Goal: Task Accomplishment & Management: Manage account settings

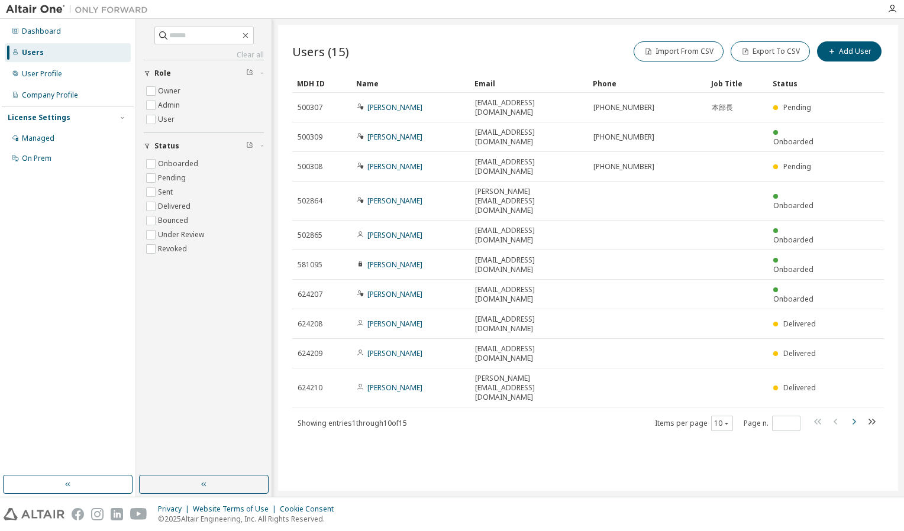
click at [854, 419] on icon "button" at bounding box center [854, 422] width 4 height 6
type input "*"
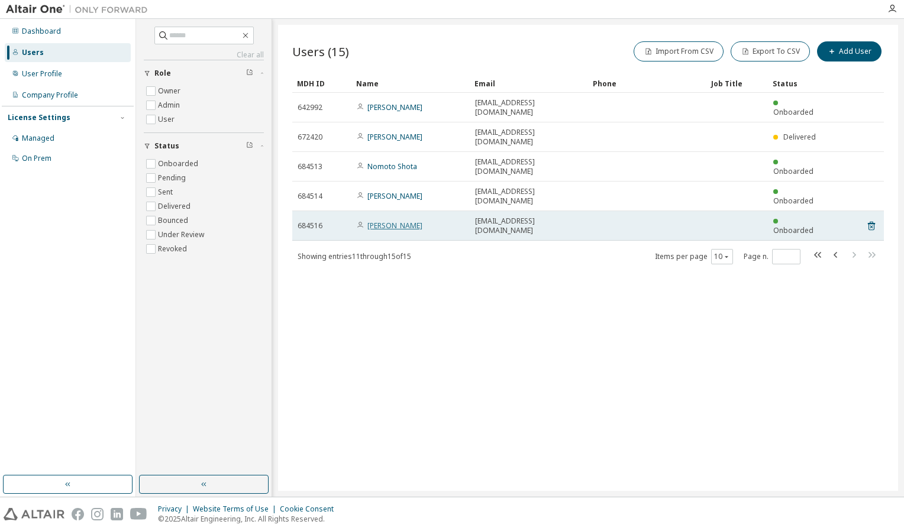
click at [396, 221] on link "Imai Motofumi" at bounding box center [394, 226] width 55 height 10
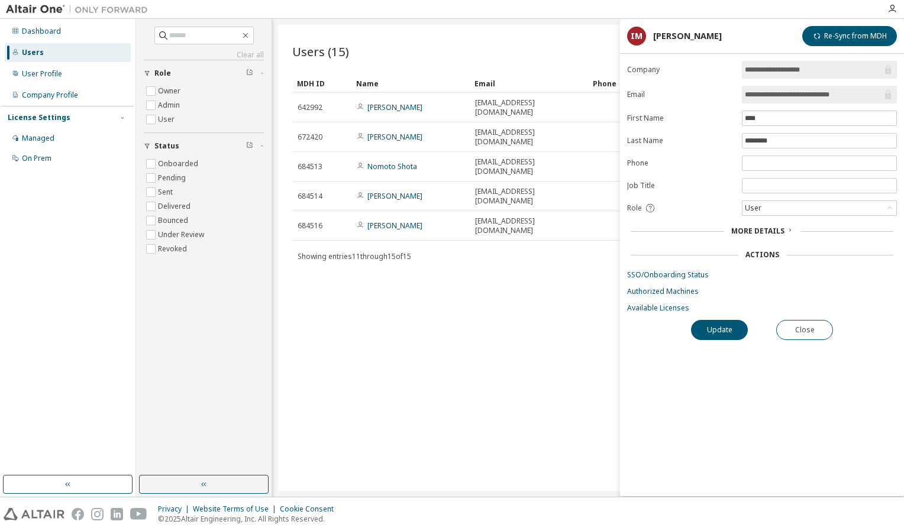
drag, startPoint x: 487, startPoint y: 496, endPoint x: 515, endPoint y: 489, distance: 29.1
click at [515, 489] on div "Clear all Status Onboarded Pending Sent Delivered Bounced Under Review Revoked …" at bounding box center [520, 258] width 768 height 478
click at [488, 398] on div "Users (15) Import From CSV Export To CSV Add User Clear Load Save Save As Field…" at bounding box center [588, 258] width 620 height 466
click at [669, 305] on link "Available Licenses" at bounding box center [762, 307] width 270 height 9
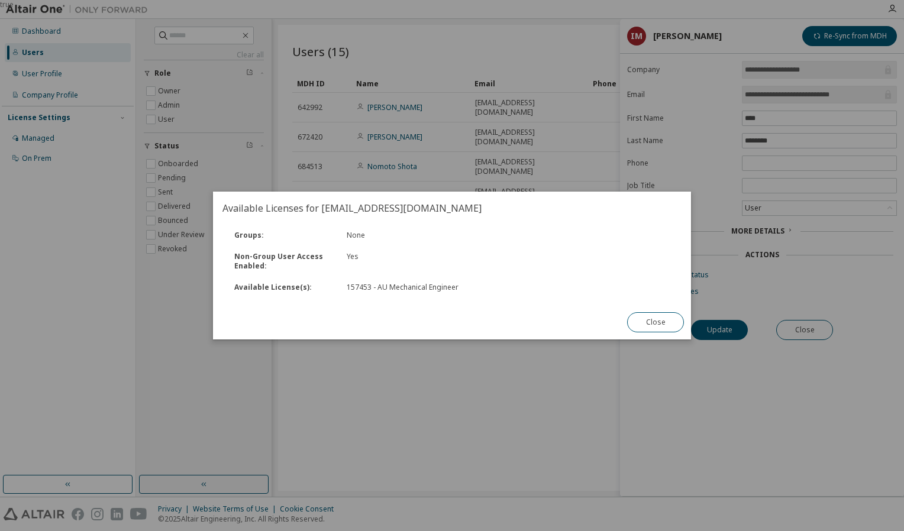
click at [651, 323] on button "Close" at bounding box center [655, 322] width 57 height 20
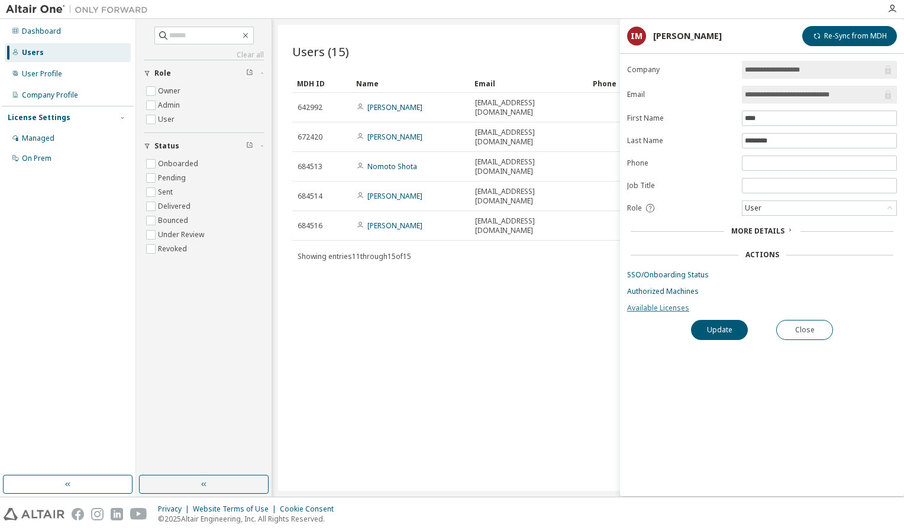
click at [660, 309] on link "Available Licenses" at bounding box center [762, 307] width 270 height 9
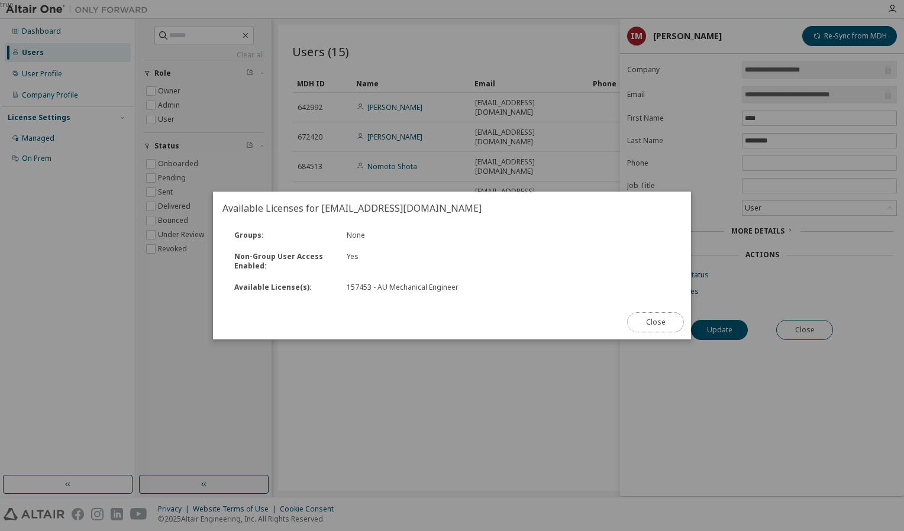
drag, startPoint x: 660, startPoint y: 324, endPoint x: 663, endPoint y: 310, distance: 14.4
click at [660, 323] on button "Close" at bounding box center [655, 322] width 57 height 20
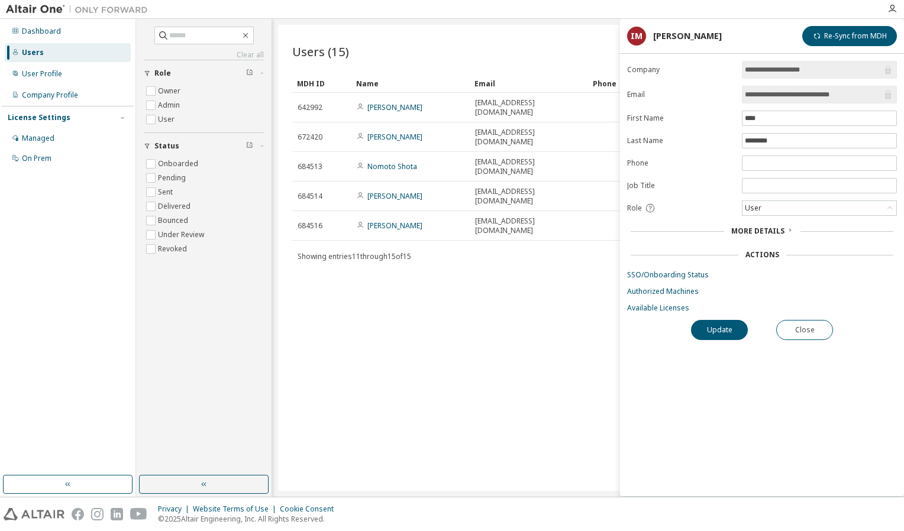
click at [37, 54] on div "Users" at bounding box center [33, 52] width 22 height 9
click at [37, 53] on div "Users" at bounding box center [33, 52] width 22 height 9
click at [809, 330] on button "Close" at bounding box center [804, 330] width 57 height 20
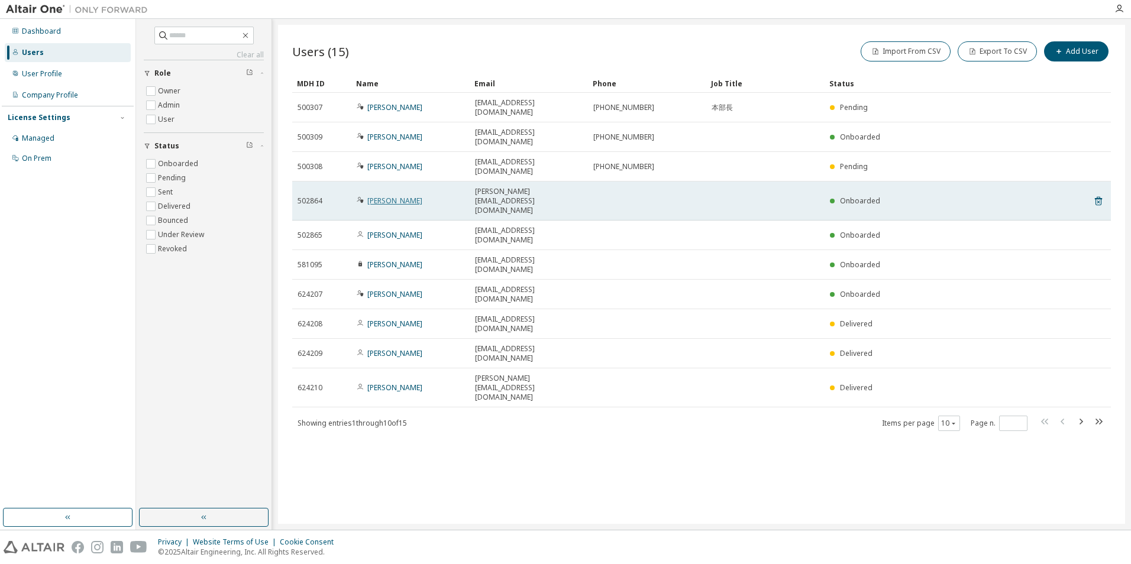
click at [409, 196] on link "Katsunori Chinen" at bounding box center [394, 201] width 55 height 10
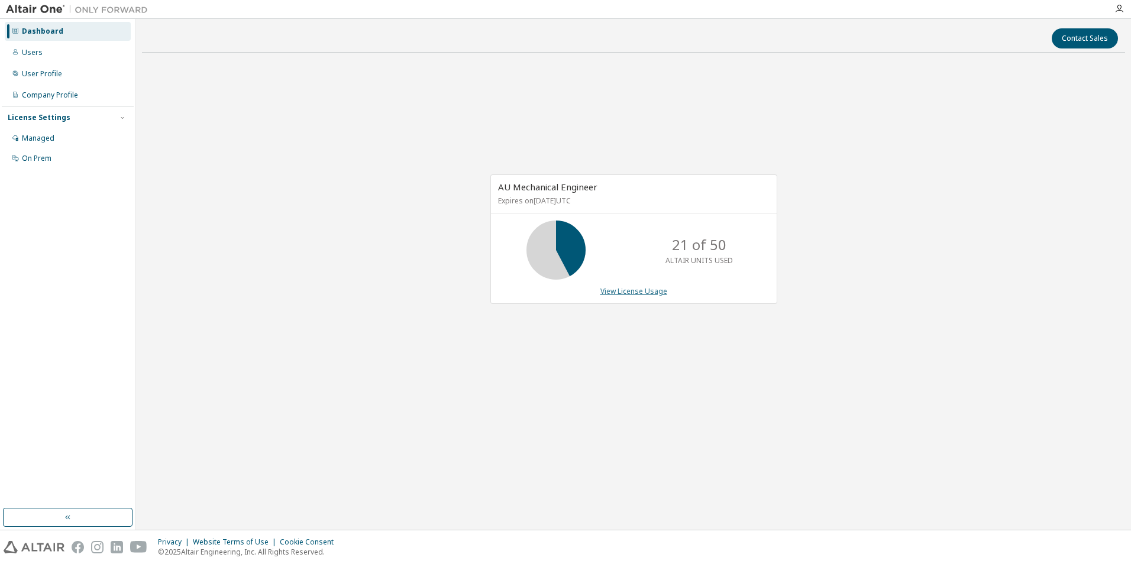
click at [641, 292] on link "View License Usage" at bounding box center [633, 291] width 67 height 10
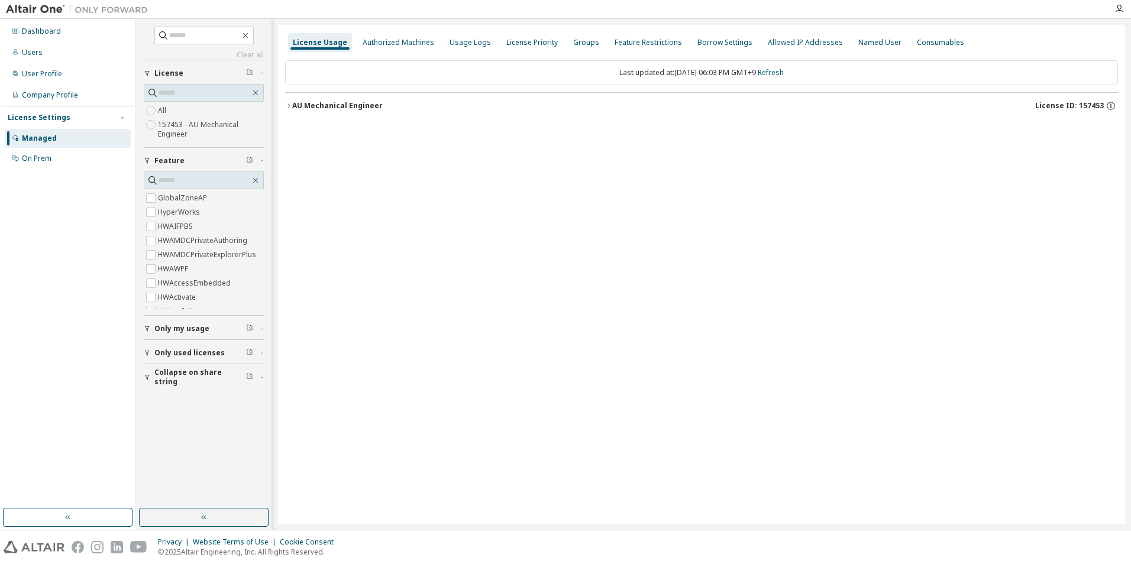
click at [329, 107] on div "AU Mechanical Engineer" at bounding box center [337, 105] width 91 height 9
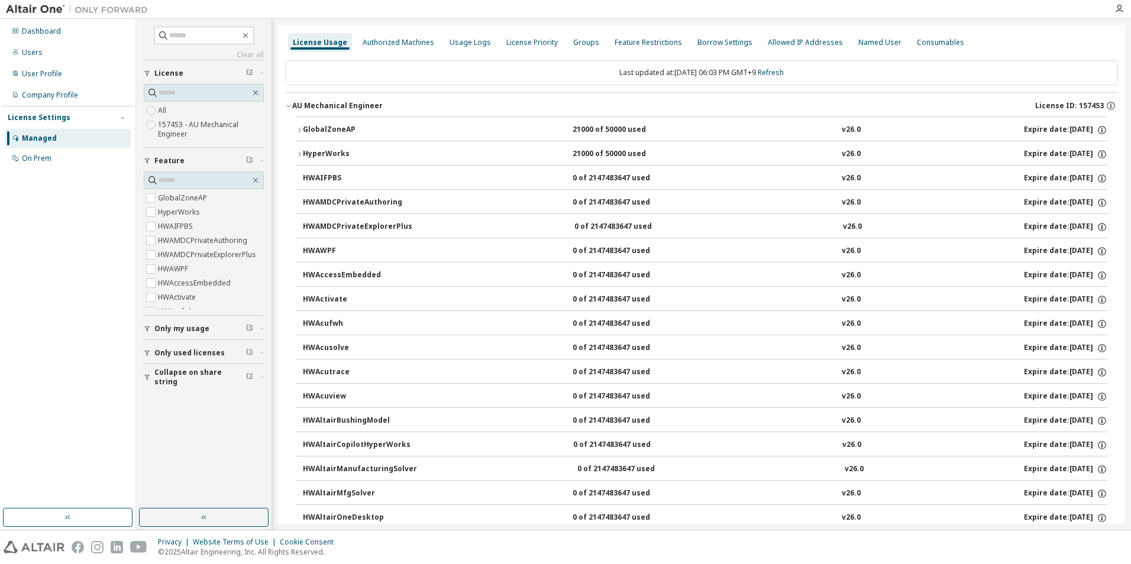
click at [330, 150] on div "HyperWorks" at bounding box center [356, 154] width 106 height 11
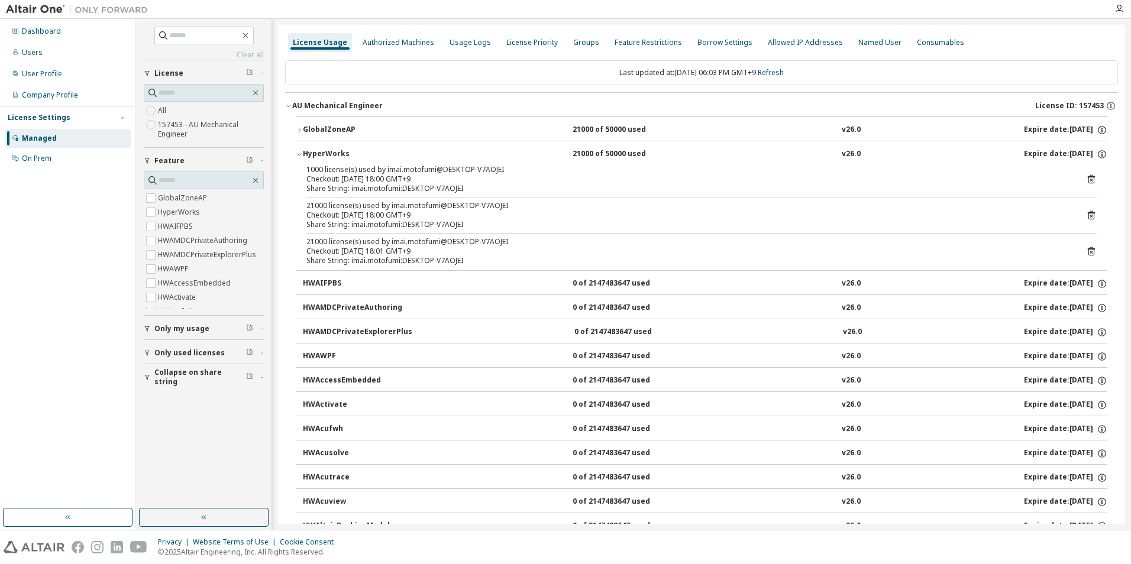
click at [347, 127] on div "GlobalZoneAP" at bounding box center [356, 130] width 106 height 11
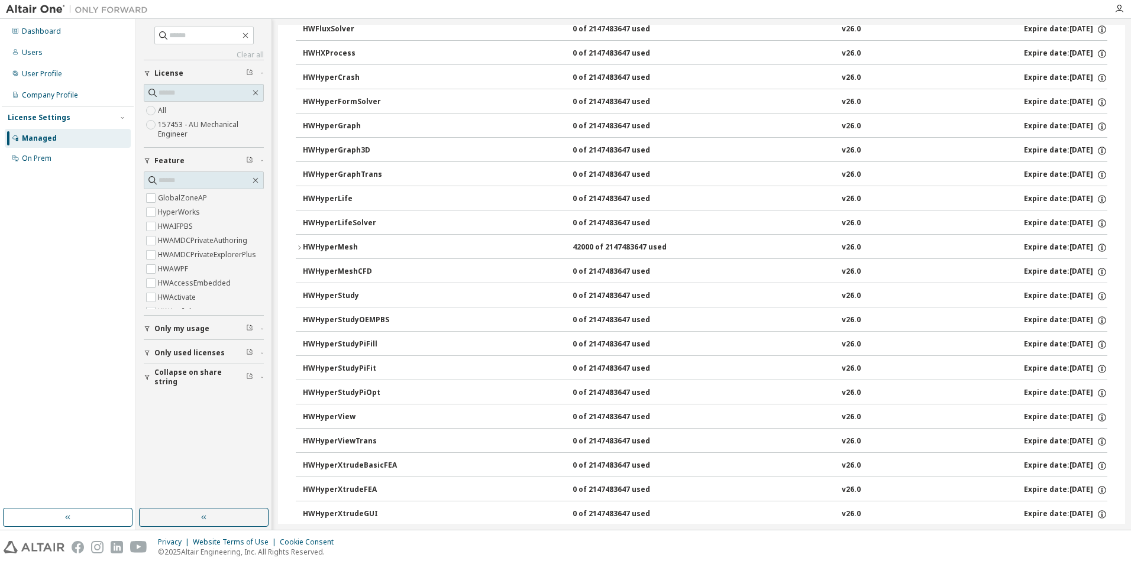
scroll to position [2130, 0]
click at [303, 245] on div "HWHyperMesh" at bounding box center [356, 248] width 106 height 11
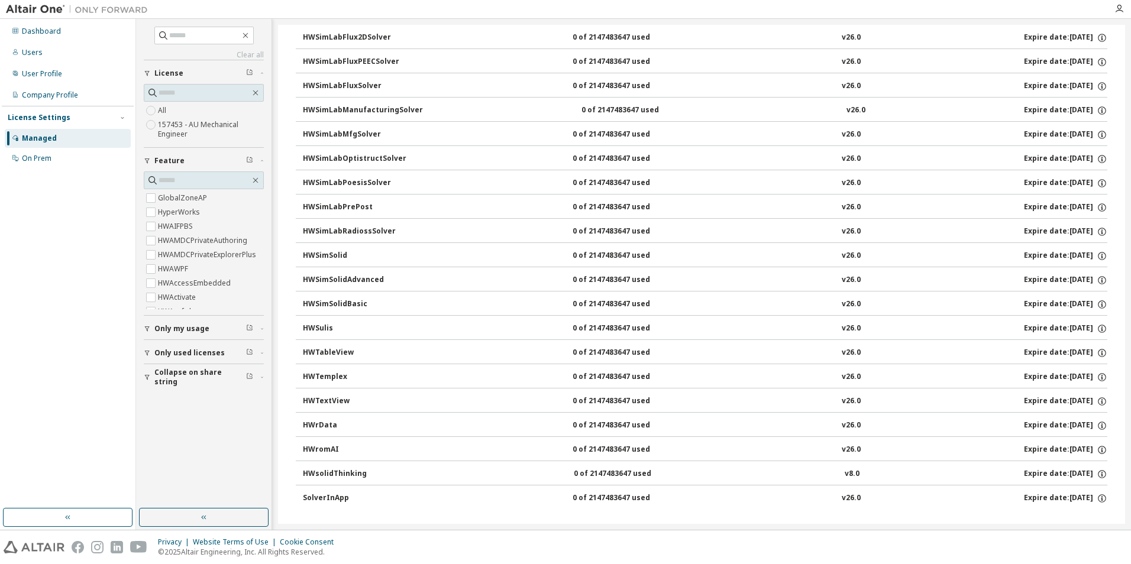
scroll to position [8237, 0]
